Goal: Information Seeking & Learning: Learn about a topic

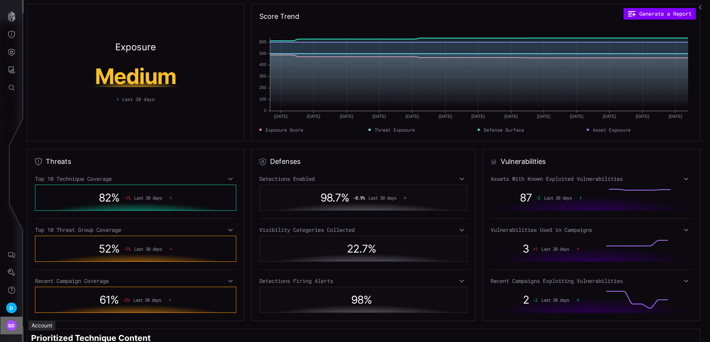
click at [11, 328] on span "SD" at bounding box center [11, 326] width 7 height 8
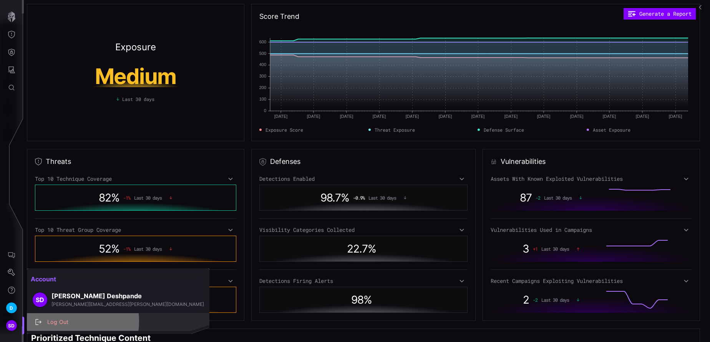
click at [66, 322] on div "Log Out" at bounding box center [122, 323] width 158 height 10
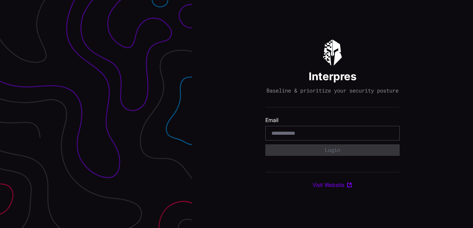
click at [473, 135] on com-1password-button at bounding box center [473, 114] width 0 height 228
click at [288, 137] on input "email" at bounding box center [333, 133] width 122 height 7
click at [473, 135] on com-1password-button at bounding box center [473, 114] width 0 height 228
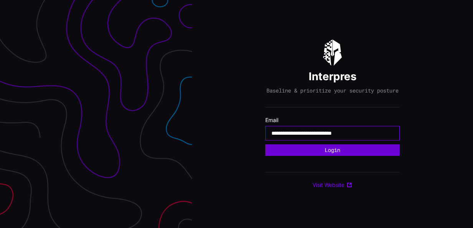
type input "**********"
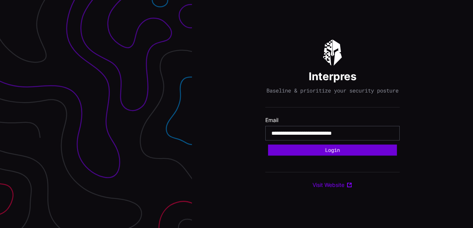
click at [326, 152] on button "Login" at bounding box center [332, 149] width 129 height 11
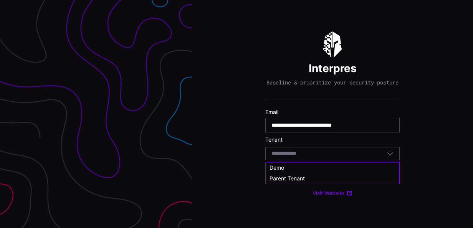
click at [308, 157] on input at bounding box center [292, 154] width 40 height 7
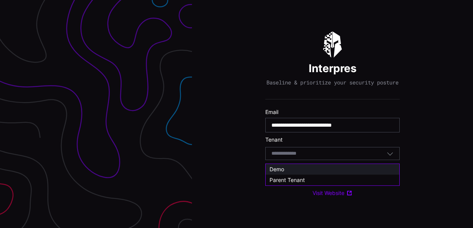
click at [280, 169] on span "Demo" at bounding box center [277, 169] width 15 height 7
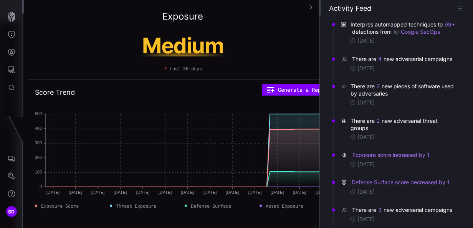
click at [103, 22] on div "Exposure Medium Last 30 days" at bounding box center [183, 42] width 312 height 76
click at [13, 35] on icon "Threat Exposure" at bounding box center [12, 35] width 8 height 8
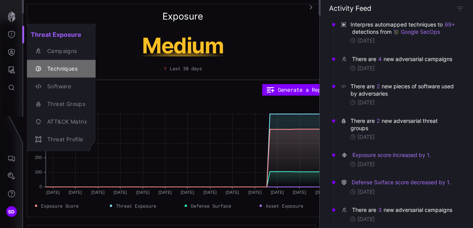
click at [63, 72] on div "Techniques" at bounding box center [65, 69] width 44 height 10
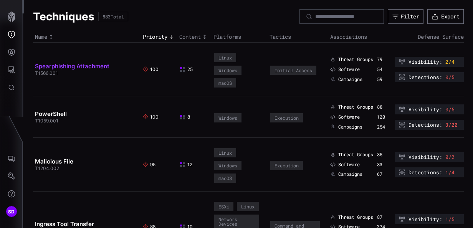
click at [73, 68] on link "Spearphishing Attachment" at bounding box center [72, 66] width 75 height 7
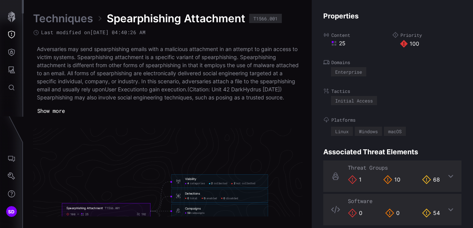
scroll to position [1692, 444]
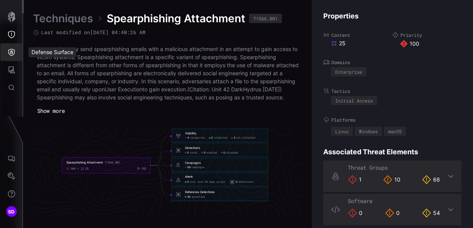
click at [14, 51] on icon "Defense Surface" at bounding box center [12, 52] width 8 height 8
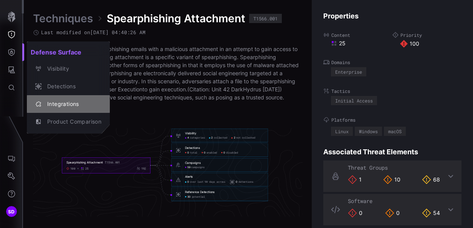
click at [66, 103] on div "Integrations" at bounding box center [72, 105] width 58 height 10
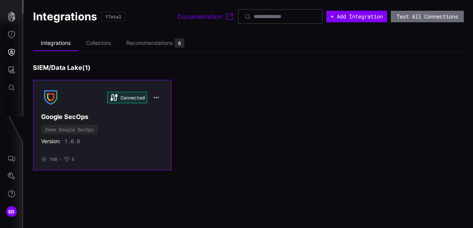
click at [120, 136] on div "Connected Google SecOps Demo Google SecOps Version: 1.0.0 • 160 • 6" at bounding box center [102, 125] width 123 height 75
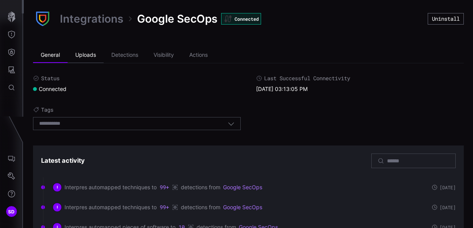
click at [93, 54] on li "Uploads" at bounding box center [86, 55] width 36 height 15
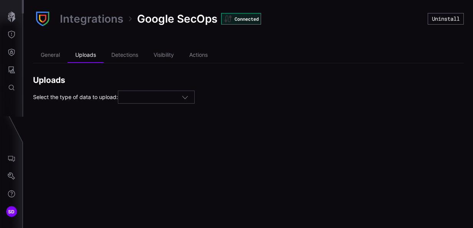
click at [189, 97] on icon "button" at bounding box center [185, 97] width 7 height 7
click at [214, 80] on h2 "Uploads" at bounding box center [248, 80] width 431 height 10
click at [133, 51] on li "Detections" at bounding box center [125, 55] width 42 height 15
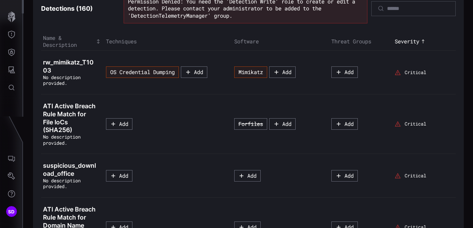
scroll to position [121, 0]
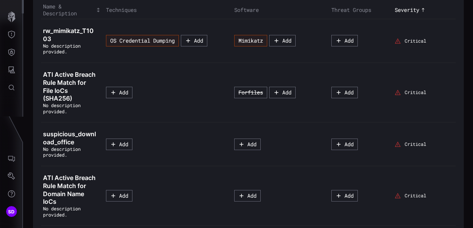
click at [65, 132] on span "suspicious_download_office" at bounding box center [69, 138] width 53 height 16
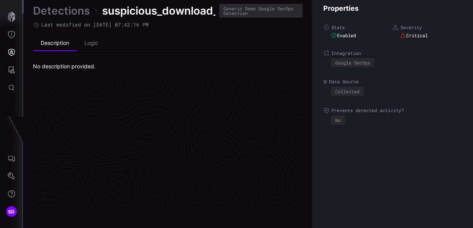
scroll to position [1668, 444]
